Goal: Find specific page/section: Find specific page/section

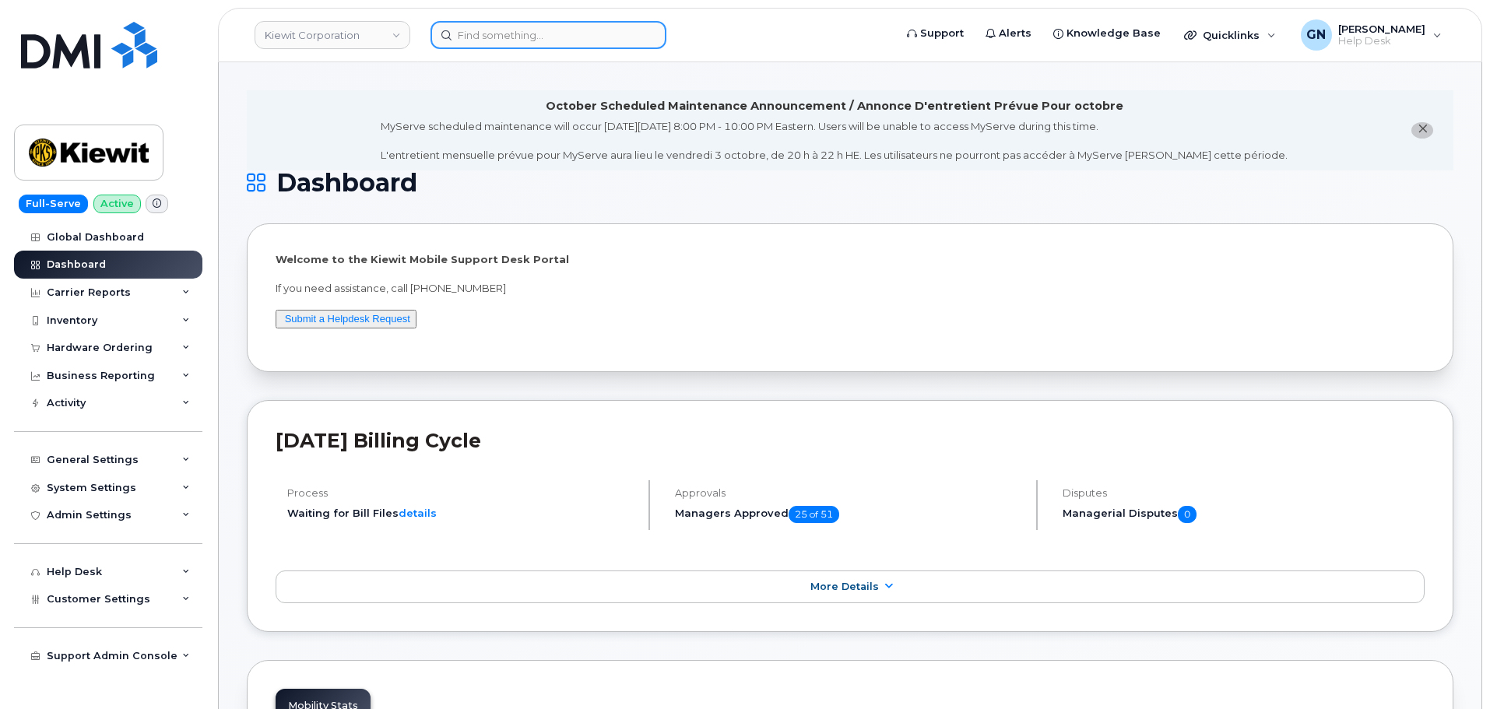
click at [489, 33] on input at bounding box center [549, 35] width 236 height 28
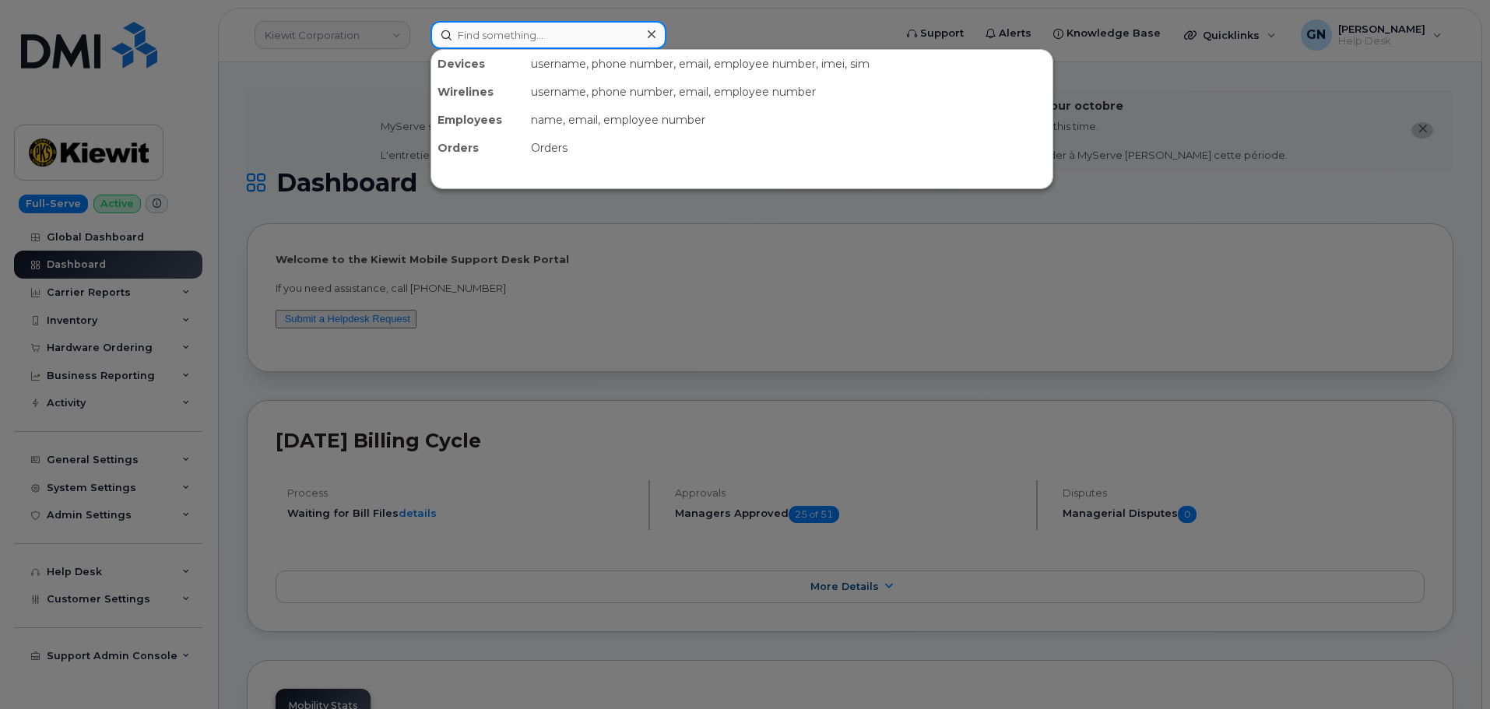
paste input "9073091508"
type input "9073091508"
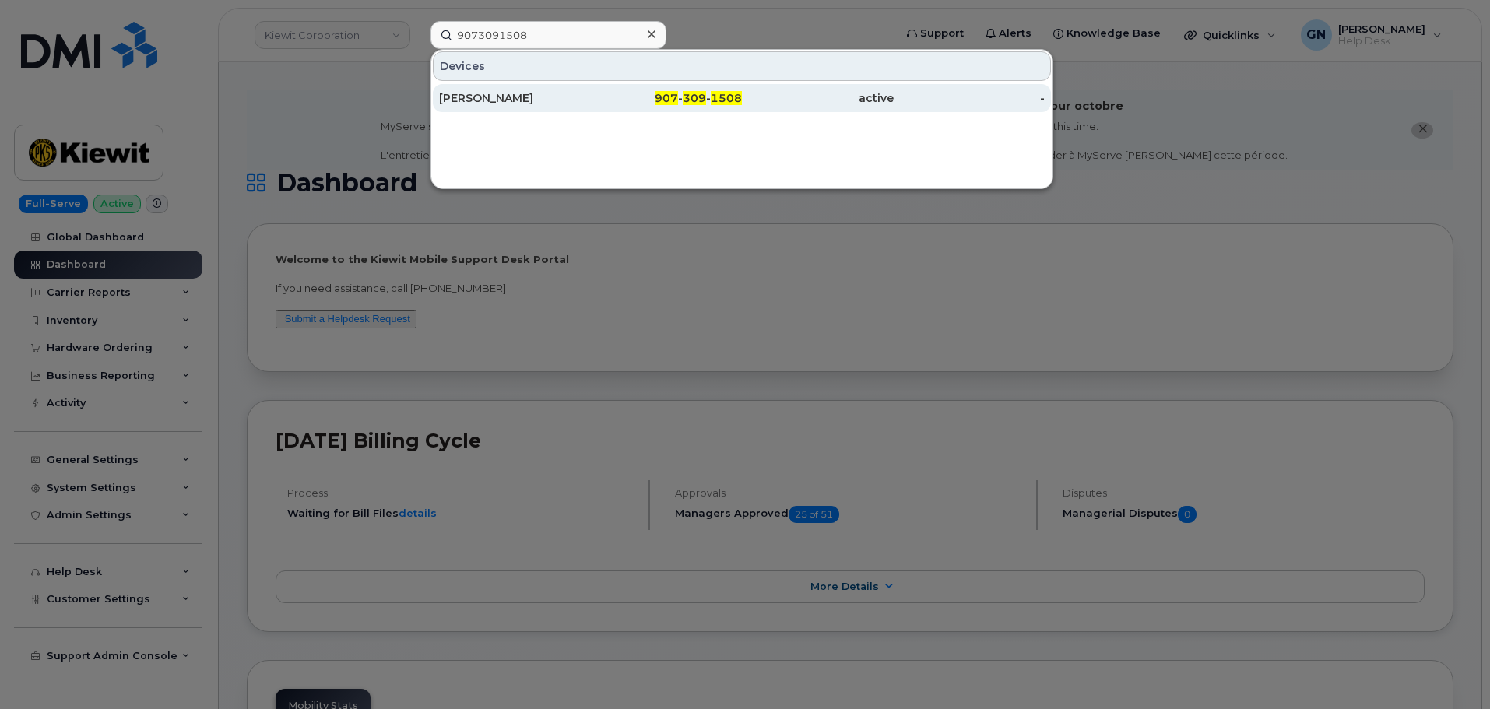
click at [603, 102] on div "907 - 309 - 1508" at bounding box center [667, 98] width 152 height 16
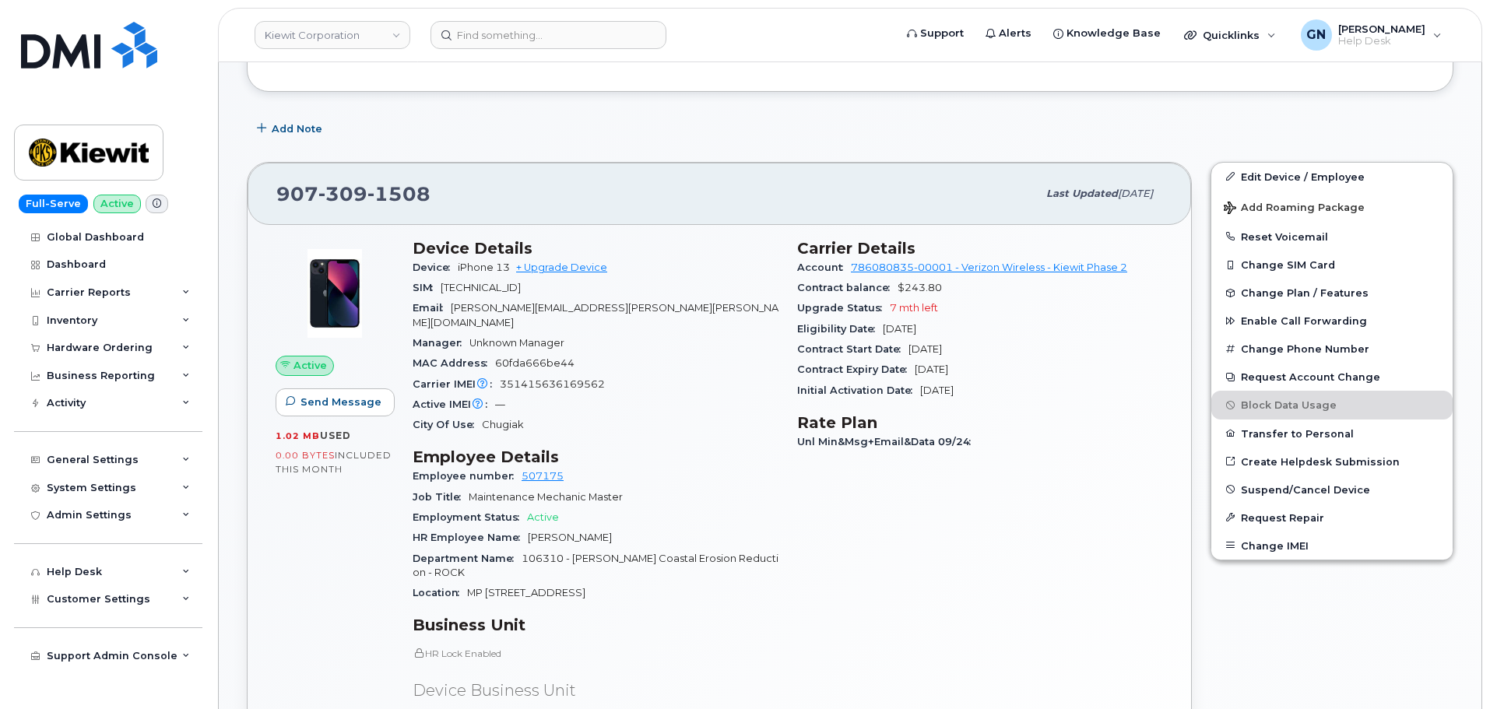
scroll to position [446, 0]
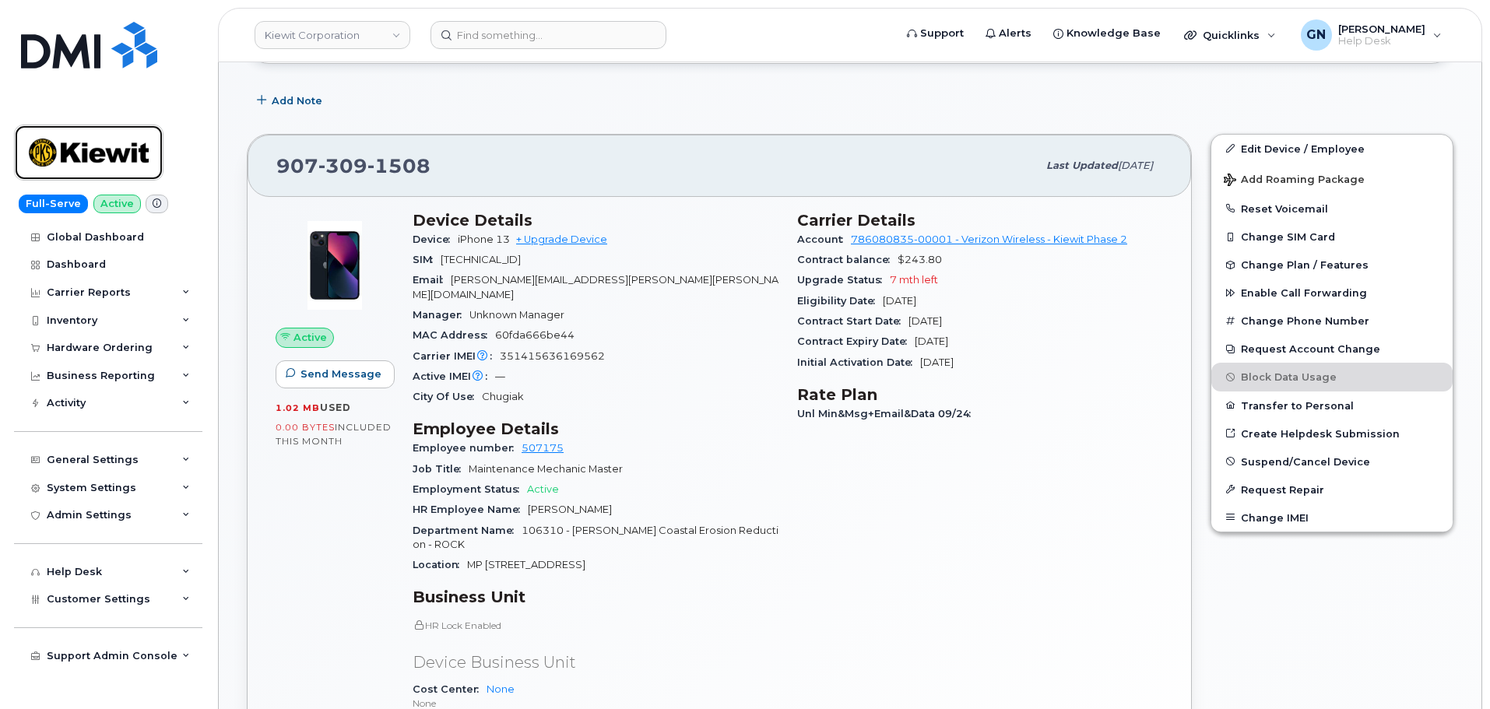
click at [141, 142] on img at bounding box center [89, 152] width 120 height 45
